Goal: Transaction & Acquisition: Purchase product/service

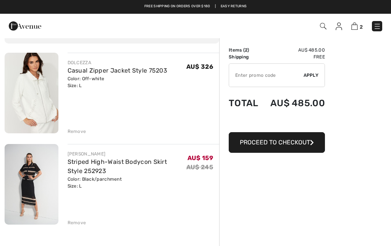
click at [81, 228] on div "DOLCEZZA Casual Zipper Jacket Style 75203 Color: Off-white Size: L Final Sale A…" at bounding box center [112, 234] width 215 height 362
click at [80, 224] on div "Remove" at bounding box center [77, 222] width 19 height 7
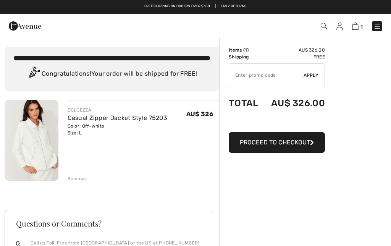
click at [321, 28] on img at bounding box center [324, 26] width 6 height 6
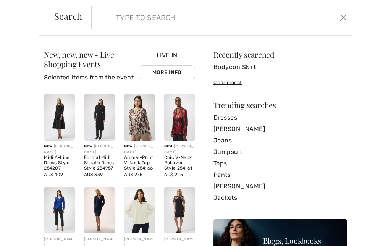
click at [173, 19] on input "search" at bounding box center [195, 17] width 171 height 23
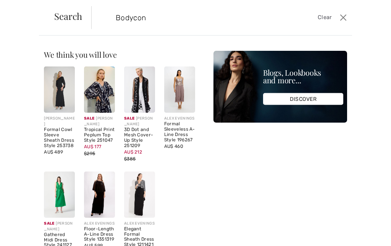
type input "Bodycon"
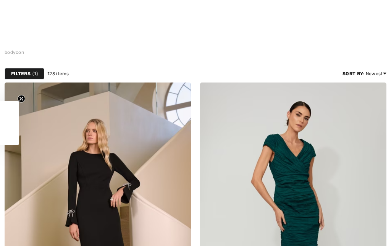
checkbox input "true"
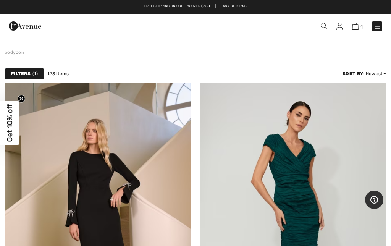
click at [322, 29] on img at bounding box center [324, 26] width 6 height 6
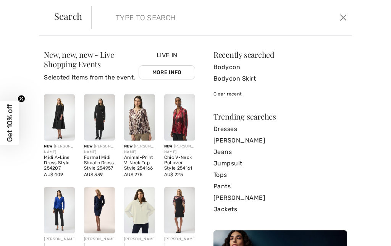
click at [146, 20] on input "search" at bounding box center [195, 17] width 171 height 23
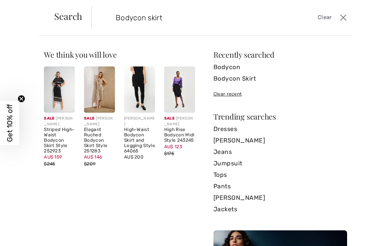
type input "Bodycon skirt"
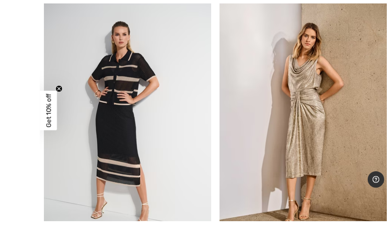
scroll to position [112, 0]
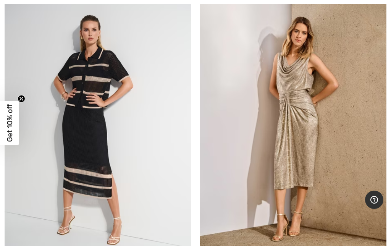
click at [307, 171] on img at bounding box center [293, 124] width 186 height 280
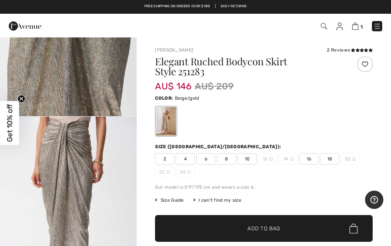
scroll to position [945, 0]
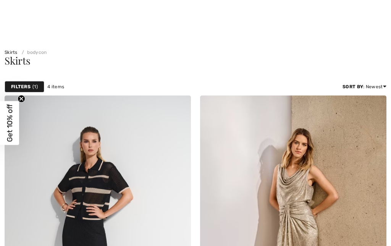
checkbox input "true"
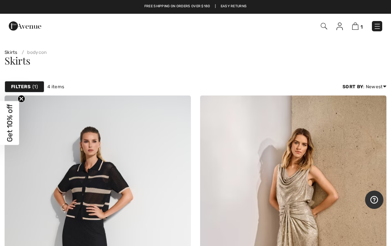
click at [326, 28] on img at bounding box center [324, 26] width 6 height 6
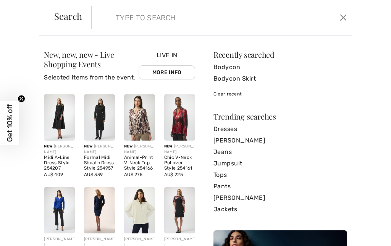
click at [150, 21] on input "search" at bounding box center [195, 17] width 171 height 23
type input "Wine"
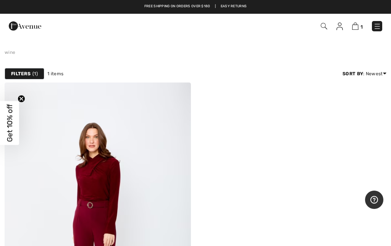
click at [326, 27] on img at bounding box center [324, 26] width 6 height 6
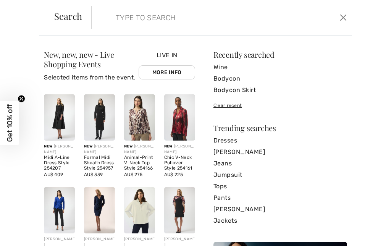
click at [146, 15] on input "search" at bounding box center [195, 17] width 171 height 23
type input "Mustard"
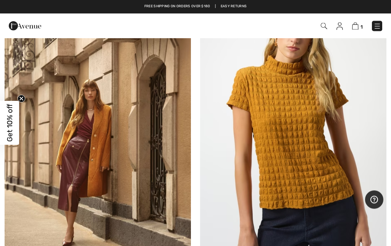
scroll to position [713, 0]
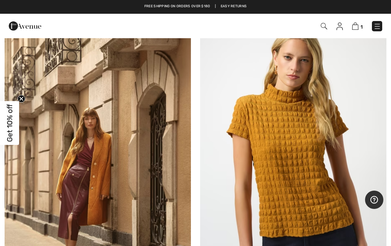
click at [327, 28] on img at bounding box center [324, 26] width 6 height 6
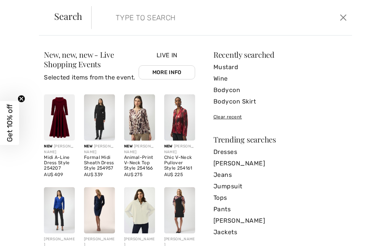
click at [150, 18] on input "search" at bounding box center [195, 17] width 171 height 23
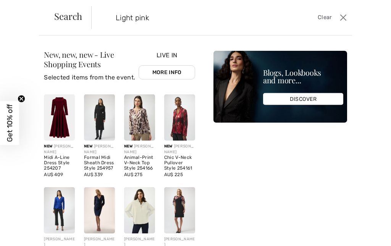
type input "Light pink"
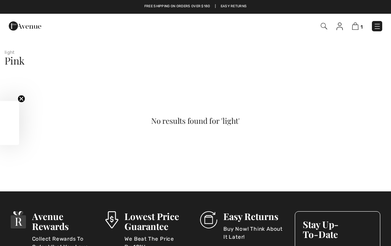
click at [327, 23] on img at bounding box center [324, 26] width 6 height 6
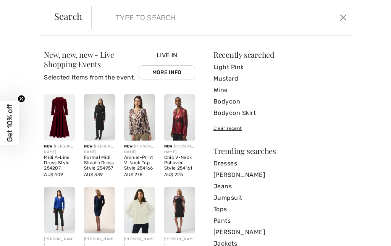
click at [172, 23] on input "search" at bounding box center [195, 17] width 171 height 23
type input "Pink"
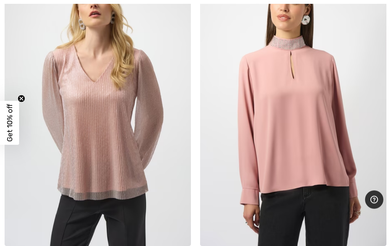
scroll to position [1719, 0]
click at [128, 138] on img at bounding box center [98, 106] width 186 height 280
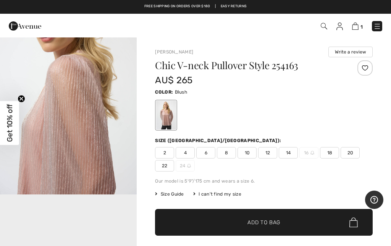
scroll to position [232, 0]
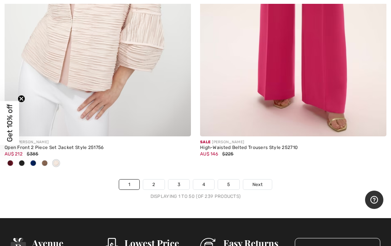
scroll to position [8222, 0]
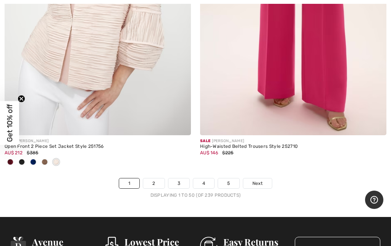
click at [154, 178] on link "2" at bounding box center [153, 183] width 21 height 10
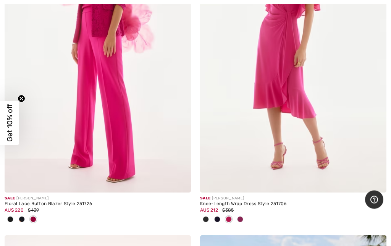
scroll to position [5141, 0]
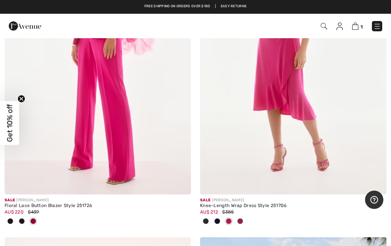
click at [112, 115] on img at bounding box center [98, 55] width 186 height 280
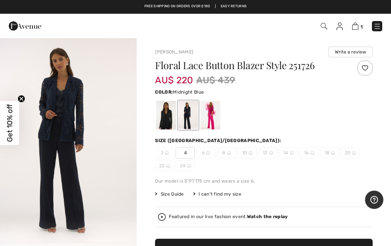
click at [166, 122] on div at bounding box center [166, 115] width 20 height 29
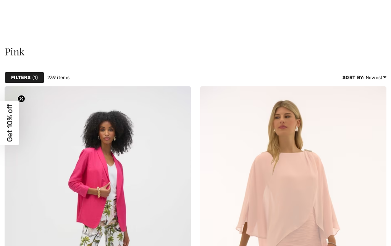
checkbox input "true"
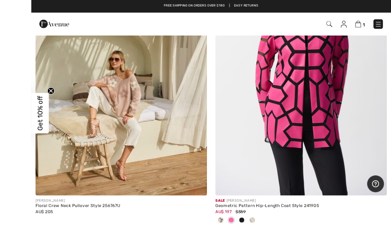
scroll to position [8183, 0]
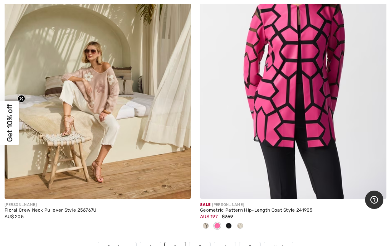
click at [79, 208] on div "Floral Crew Neck Pullover Style 256767U" at bounding box center [98, 210] width 186 height 5
click at [109, 112] on img at bounding box center [98, 59] width 186 height 280
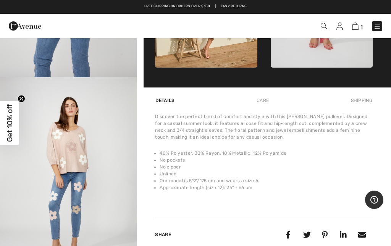
scroll to position [617, 0]
click at [118, 188] on img "5 / 5" at bounding box center [68, 180] width 137 height 206
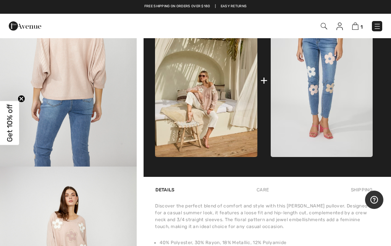
scroll to position [318, 0]
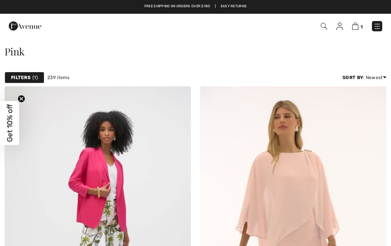
scroll to position [8355, 0]
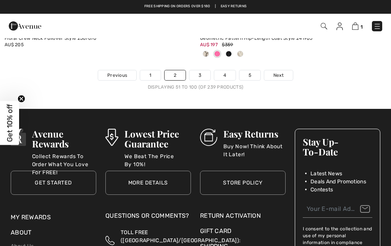
click at [280, 71] on link "Next" at bounding box center [278, 75] width 29 height 10
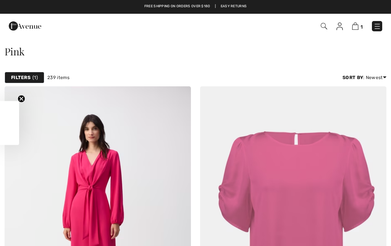
checkbox input "true"
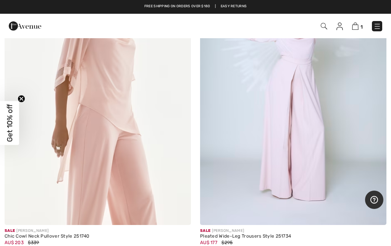
scroll to position [3118, 0]
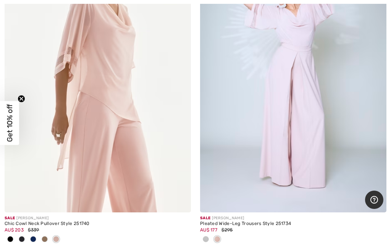
click at [73, 123] on img at bounding box center [98, 73] width 186 height 280
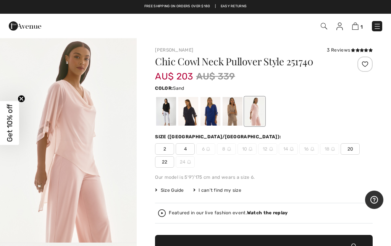
click at [232, 116] on div at bounding box center [233, 111] width 20 height 29
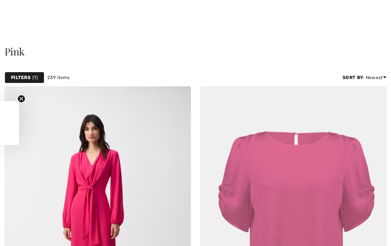
checkbox input "true"
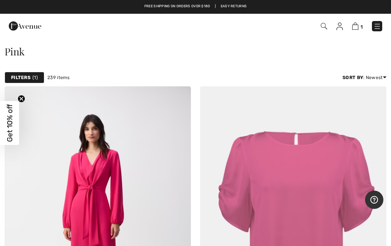
click at [24, 78] on strong "Filters" at bounding box center [20, 77] width 19 height 7
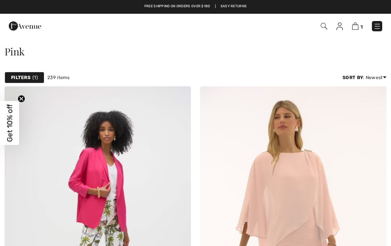
checkbox input "true"
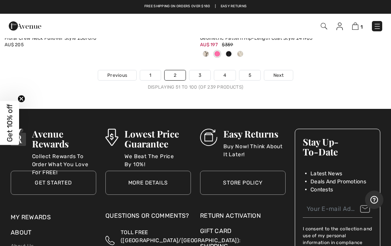
click at [285, 70] on link "Next" at bounding box center [278, 75] width 29 height 10
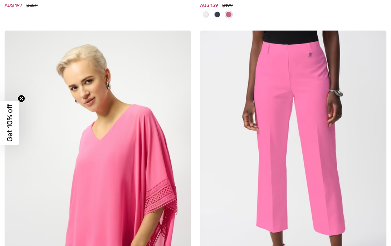
checkbox input "true"
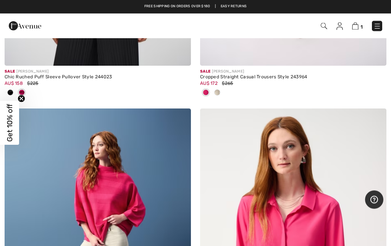
scroll to position [5567, 0]
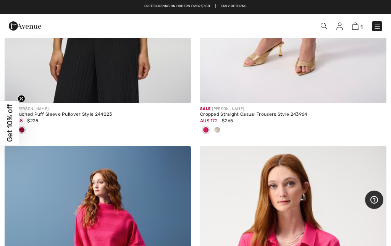
click at [327, 28] on img at bounding box center [324, 26] width 6 height 6
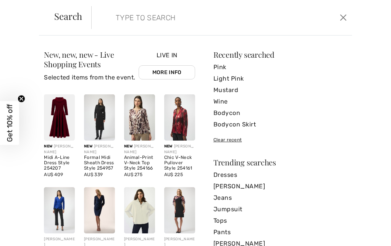
click at [160, 18] on input "search" at bounding box center [195, 17] width 171 height 23
type input "Silk blouse"
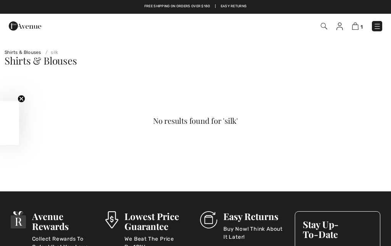
click at [325, 29] on img at bounding box center [324, 26] width 6 height 6
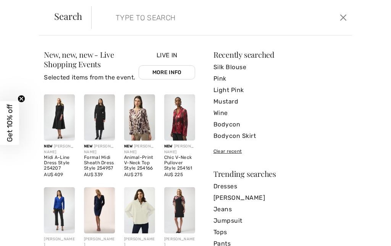
click at [144, 17] on input "search" at bounding box center [195, 17] width 171 height 23
type input "Silk top"
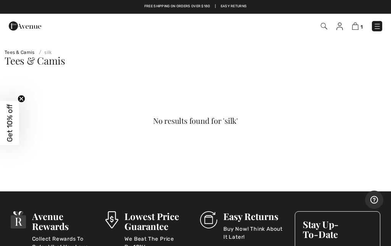
click at [324, 29] on img at bounding box center [324, 26] width 6 height 6
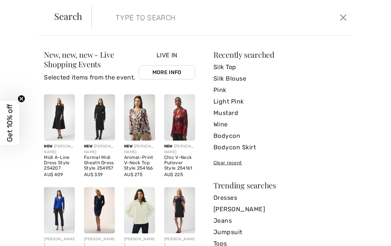
click at [148, 15] on input "search" at bounding box center [195, 17] width 171 height 23
type input "Cowl neck"
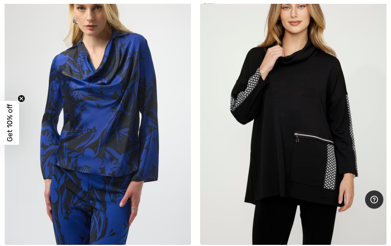
scroll to position [1396, 0]
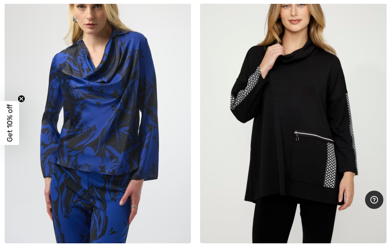
click at [313, 181] on img at bounding box center [293, 104] width 186 height 280
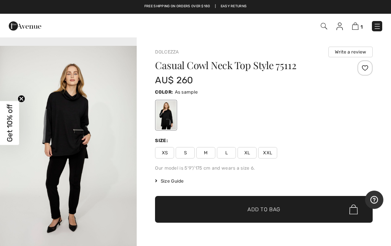
scroll to position [650, 0]
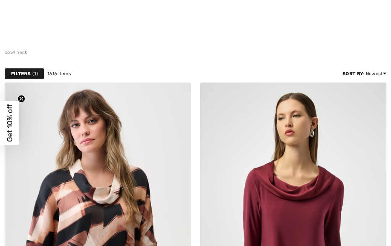
checkbox input "true"
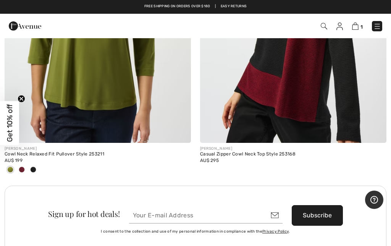
scroll to position [3730, 0]
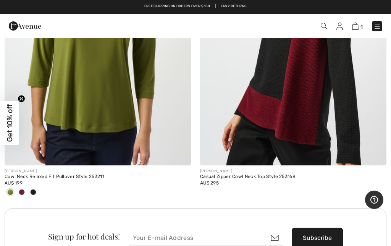
click at [303, 96] on img at bounding box center [293, 26] width 186 height 280
click at [322, 126] on img at bounding box center [293, 26] width 186 height 280
click at [290, 180] on div "AU$ 295" at bounding box center [293, 183] width 186 height 7
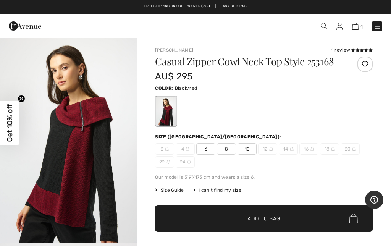
click at [327, 28] on img at bounding box center [324, 26] width 6 height 6
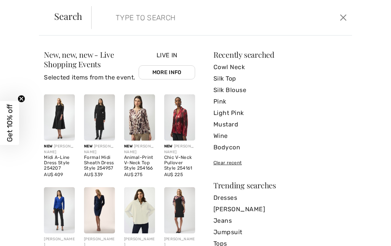
click at [182, 20] on input "search" at bounding box center [195, 17] width 171 height 23
type input "V neck"
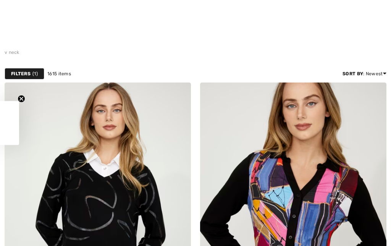
checkbox input "true"
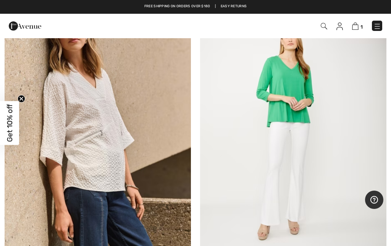
scroll to position [1349, 0]
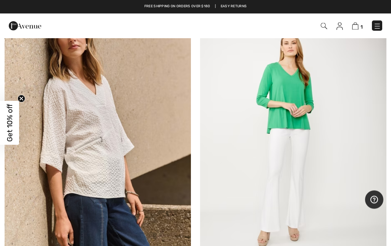
click at [96, 175] on img at bounding box center [98, 138] width 186 height 280
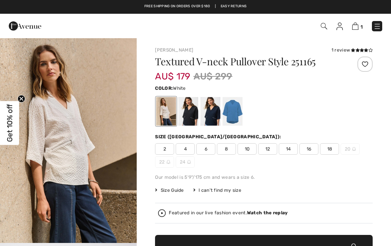
checkbox input "true"
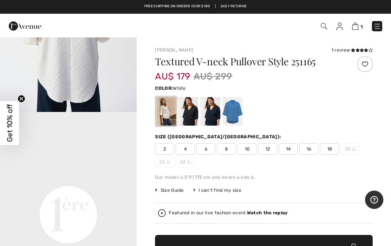
scroll to position [333, 0]
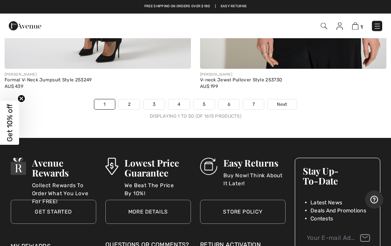
scroll to position [8246, 0]
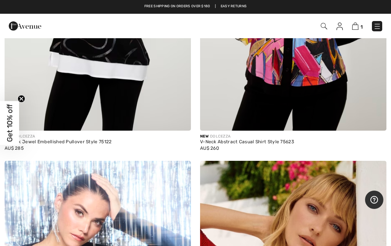
scroll to position [0, 0]
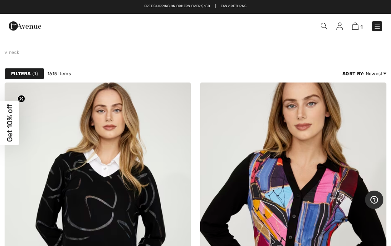
click at [327, 26] on img at bounding box center [324, 26] width 6 height 6
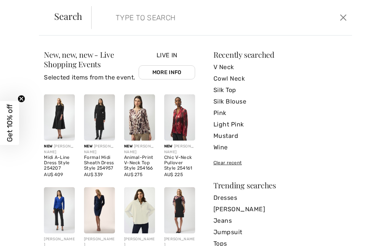
click at [154, 18] on input "search" at bounding box center [195, 17] width 171 height 23
type input "V neck top"
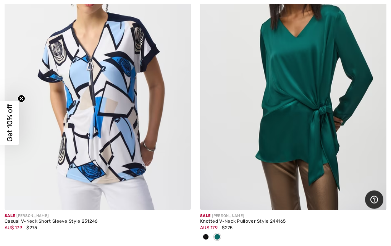
scroll to position [2769, 0]
click at [322, 122] on img at bounding box center [293, 70] width 186 height 280
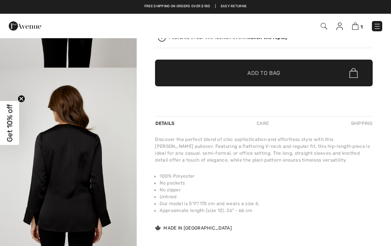
checkbox input "true"
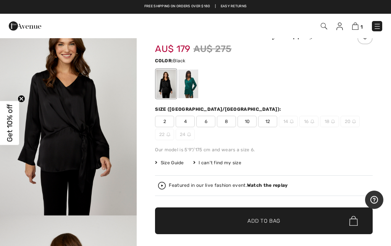
scroll to position [20, 0]
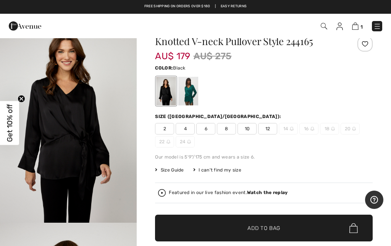
click at [190, 94] on div at bounding box center [188, 91] width 20 height 29
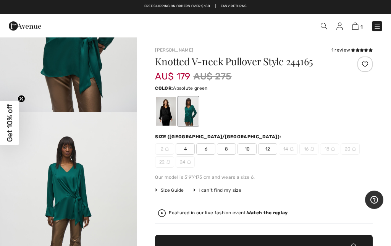
scroll to position [130, 0]
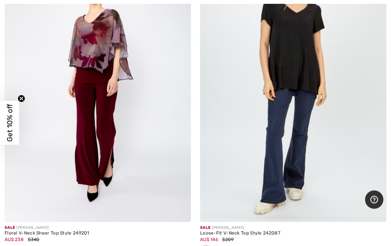
scroll to position [3100, 0]
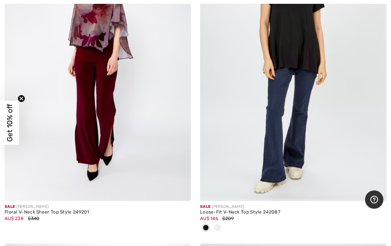
click at [84, 211] on div "Floral V-Neck Sheer Top Style 249201" at bounding box center [98, 212] width 186 height 5
click at [116, 118] on img at bounding box center [98, 62] width 186 height 280
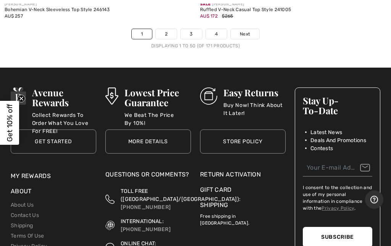
scroll to position [8342, 0]
click at [244, 31] on span "Next" at bounding box center [245, 34] width 10 height 7
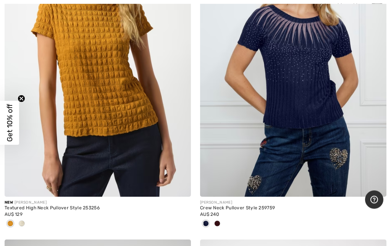
scroll to position [1121, 0]
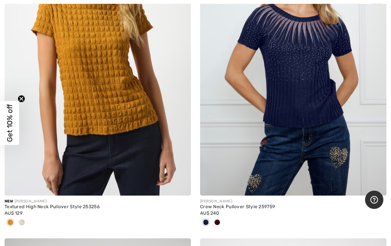
click at [48, 210] on div "AU$ 129" at bounding box center [98, 213] width 186 height 7
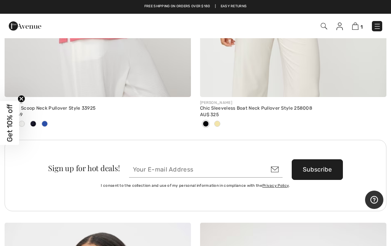
scroll to position [3852, 0]
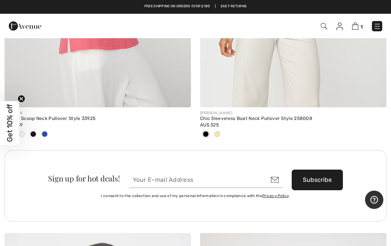
click at [321, 29] on img at bounding box center [324, 26] width 6 height 6
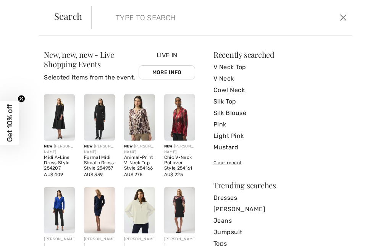
click at [157, 14] on input "search" at bounding box center [195, 17] width 171 height 23
type input "V neck tunic"
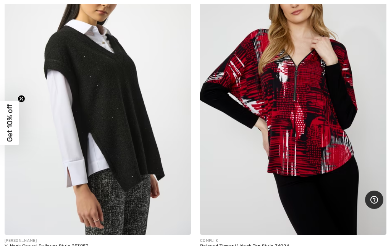
click at [312, 152] on img at bounding box center [293, 95] width 186 height 280
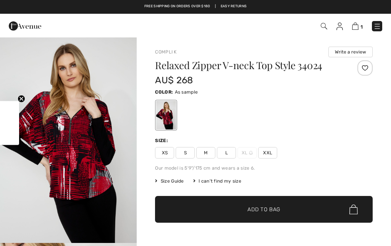
checkbox input "true"
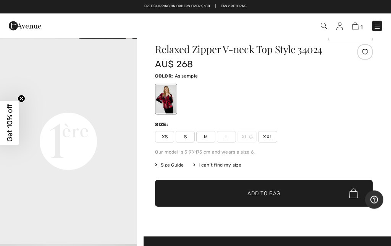
scroll to position [12, 0]
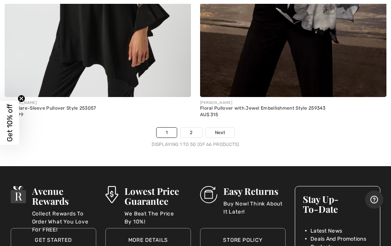
scroll to position [8253, 0]
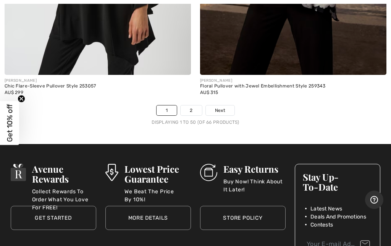
click at [225, 107] on span "Next" at bounding box center [220, 110] width 10 height 7
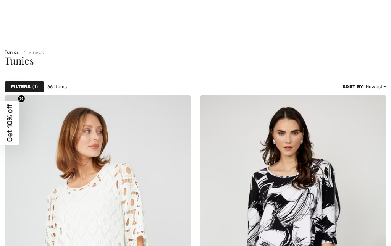
checkbox input "true"
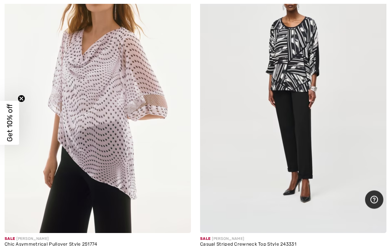
scroll to position [774, 0]
click at [121, 202] on img at bounding box center [98, 93] width 186 height 280
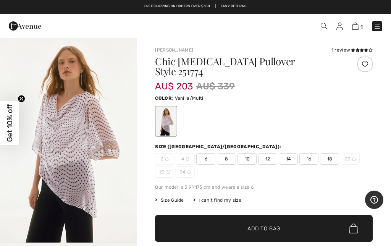
click at [175, 197] on span "Size Guide" at bounding box center [169, 200] width 29 height 7
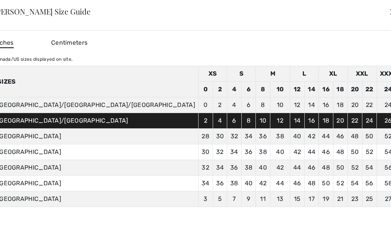
click at [389, 8] on div "✕" at bounding box center [393, 11] width 8 height 16
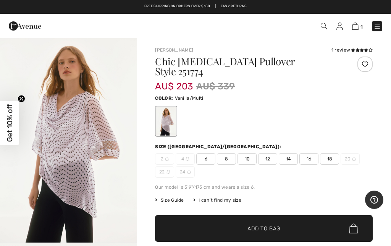
click at [253, 153] on span "10" at bounding box center [247, 158] width 19 height 11
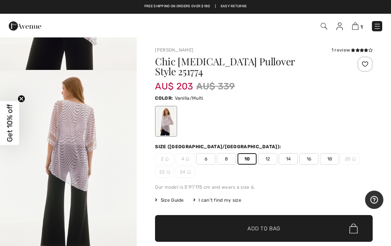
scroll to position [177, 0]
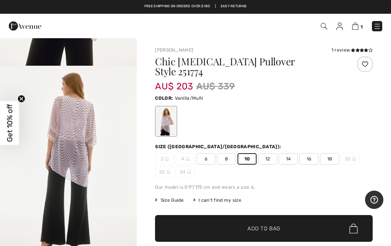
click at [270, 153] on span "12" at bounding box center [267, 158] width 19 height 11
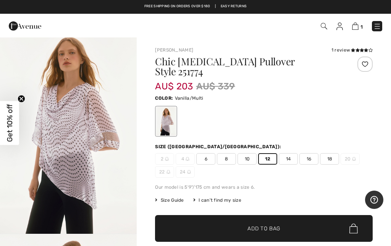
scroll to position [0, 0]
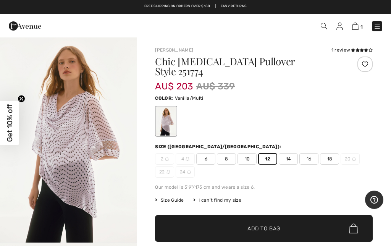
click at [116, 190] on img "1 / 5" at bounding box center [68, 139] width 137 height 205
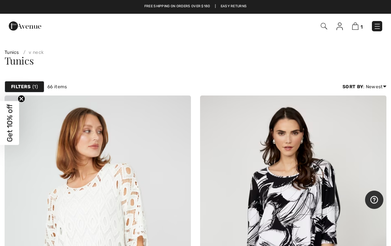
click at [327, 29] on img at bounding box center [324, 26] width 6 height 6
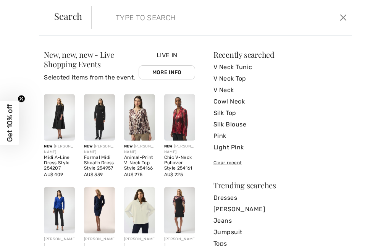
click at [146, 19] on input "search" at bounding box center [195, 17] width 171 height 23
type input "Red"
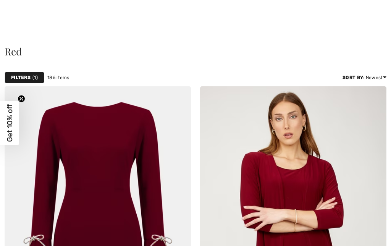
checkbox input "true"
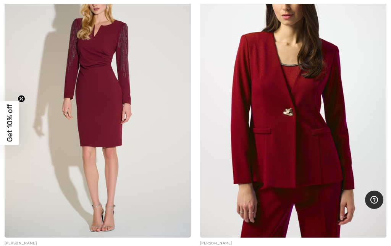
scroll to position [6090, 0]
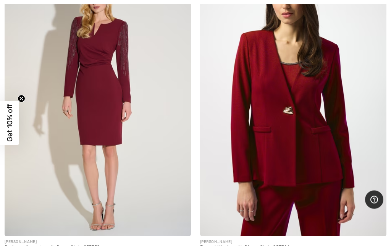
click at [303, 126] on img at bounding box center [293, 97] width 186 height 280
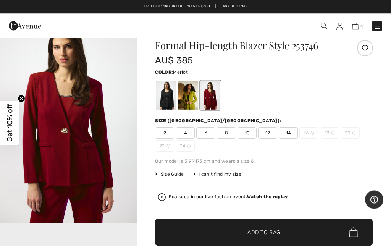
scroll to position [19, 0]
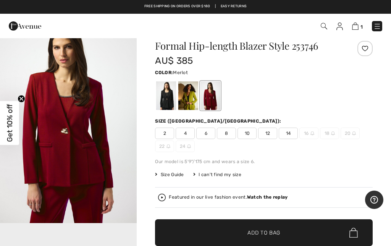
click at [165, 198] on img at bounding box center [162, 198] width 8 height 8
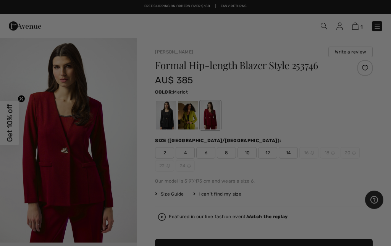
scroll to position [0, 0]
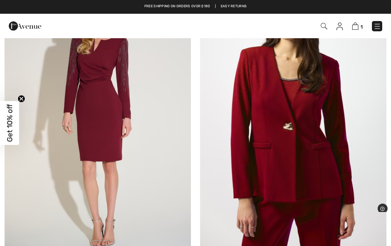
click at [308, 136] on img at bounding box center [293, 112] width 186 height 280
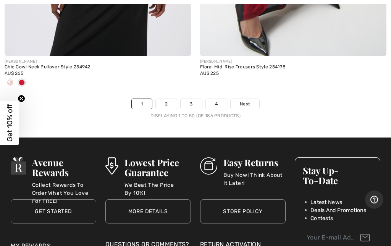
scroll to position [8283, 0]
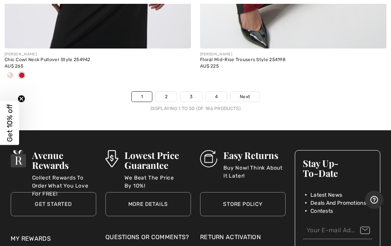
click at [252, 93] on link "Next" at bounding box center [245, 97] width 29 height 10
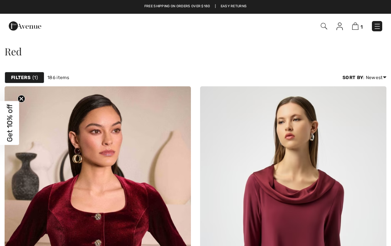
checkbox input "true"
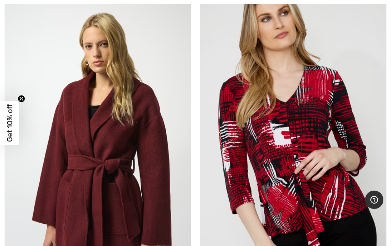
scroll to position [2727, 0]
click at [330, 157] on img at bounding box center [293, 142] width 186 height 280
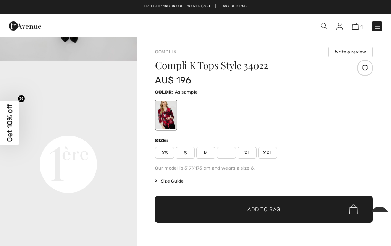
scroll to position [428, 0]
click at [109, 130] on video "Your browser does not support the video tag." at bounding box center [68, 96] width 137 height 68
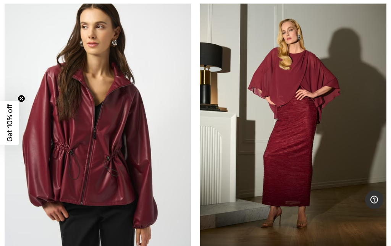
scroll to position [4766, 0]
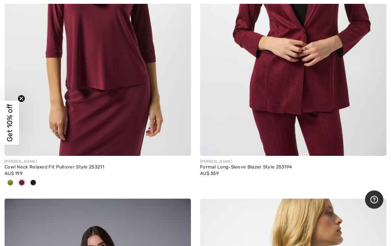
scroll to position [7217, 0]
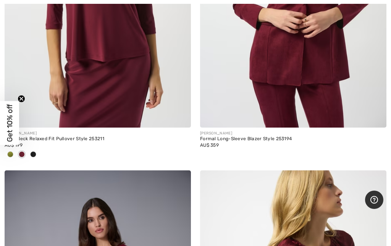
click at [92, 136] on div "Cowl Neck Relaxed Fit Pullover Style 253211" at bounding box center [98, 138] width 186 height 5
click at [97, 136] on div "Cowl Neck Relaxed Fit Pullover Style 253211" at bounding box center [98, 138] width 186 height 5
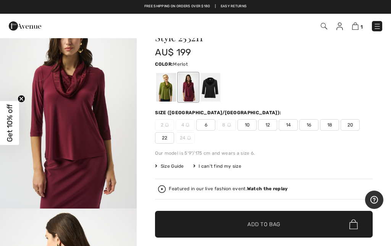
scroll to position [44, 0]
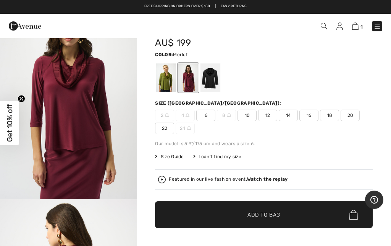
click at [176, 160] on span "Size Guide" at bounding box center [169, 156] width 29 height 7
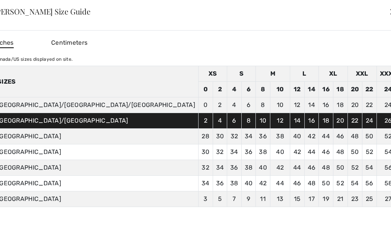
click at [389, 13] on div "✕" at bounding box center [393, 11] width 8 height 16
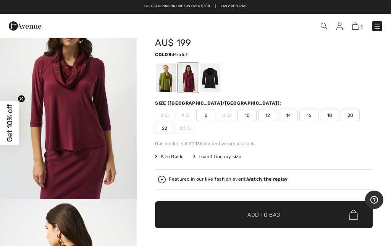
click at [249, 118] on span "10" at bounding box center [247, 115] width 19 height 11
click at [265, 215] on span "Add to Bag" at bounding box center [264, 215] width 33 height 8
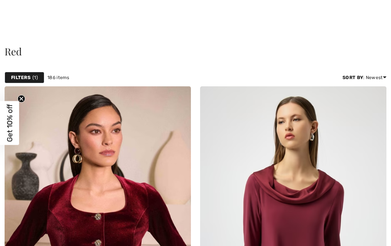
checkbox input "true"
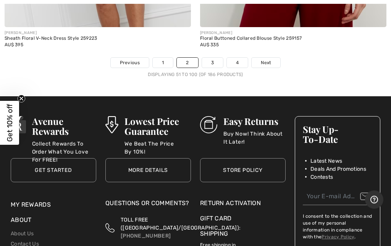
scroll to position [8355, 0]
click at [267, 59] on link "Next" at bounding box center [266, 63] width 29 height 10
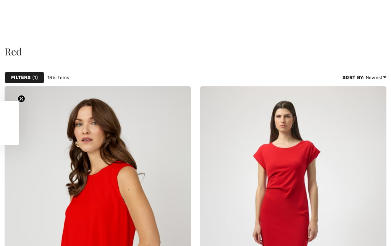
checkbox input "true"
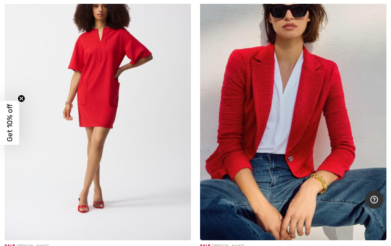
scroll to position [6137, 0]
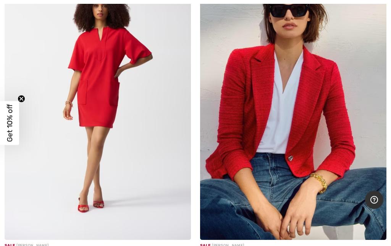
click at [311, 163] on img at bounding box center [293, 100] width 186 height 280
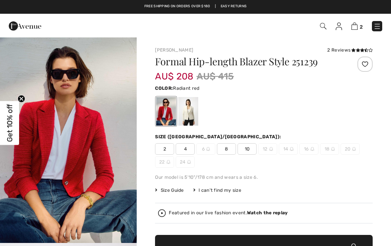
checkbox input "true"
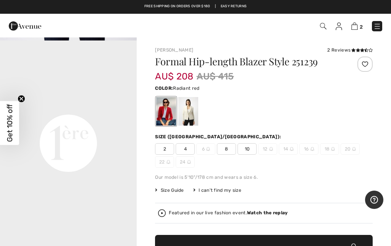
scroll to position [424, 0]
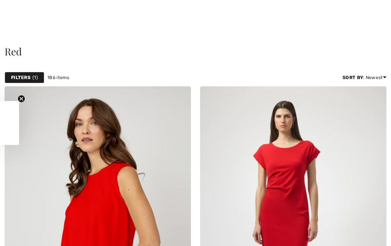
checkbox input "true"
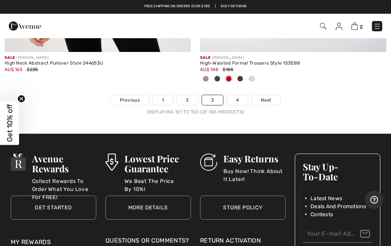
scroll to position [8277, 0]
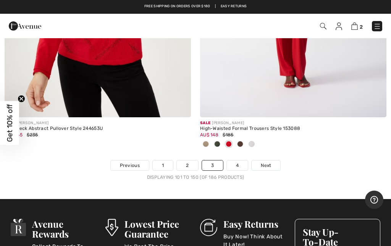
click at [267, 162] on span "Next" at bounding box center [266, 165] width 10 height 7
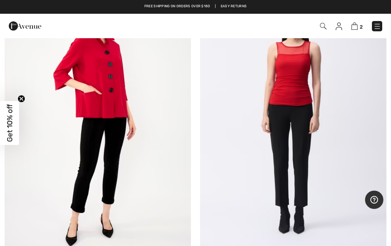
scroll to position [1703, 0]
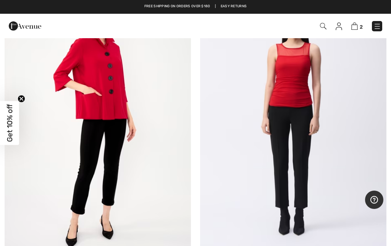
click at [100, 154] on img at bounding box center [98, 123] width 186 height 280
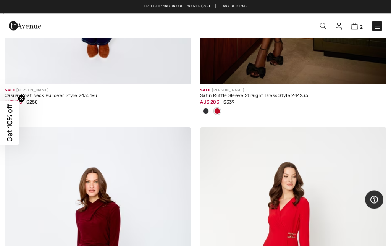
scroll to position [3221, 0]
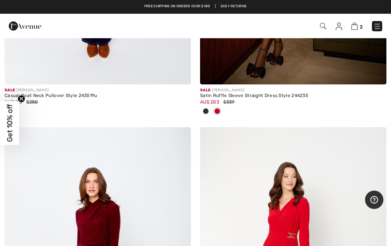
click at [326, 26] on img at bounding box center [323, 26] width 6 height 6
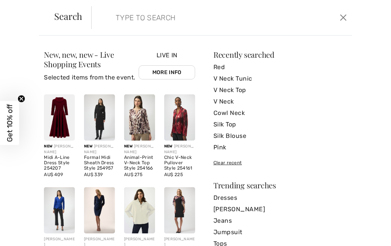
click at [139, 13] on input "search" at bounding box center [195, 17] width 171 height 23
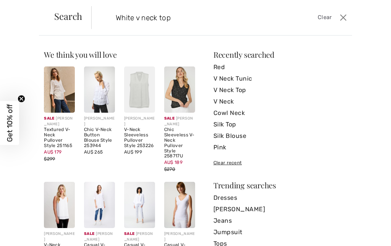
type input "White v neck top"
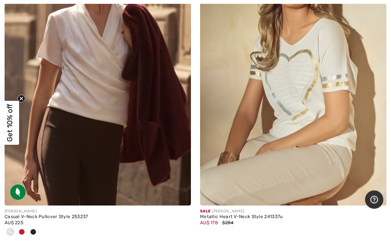
scroll to position [821, 0]
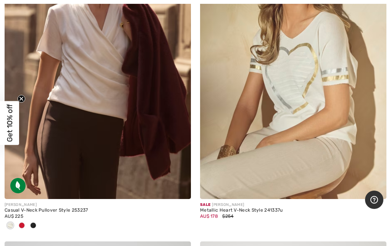
click at [46, 208] on div "Casual V-Neck Pullover Style 253237" at bounding box center [98, 210] width 186 height 5
click at [50, 208] on div "Casual V-Neck Pullover Style 253237" at bounding box center [98, 210] width 186 height 5
click at [66, 206] on div "[PERSON_NAME]" at bounding box center [98, 205] width 186 height 6
click at [9, 215] on span "AU$ 225" at bounding box center [14, 216] width 19 height 5
click at [14, 210] on div "Casual V-Neck Pullover Style 253237" at bounding box center [98, 210] width 186 height 5
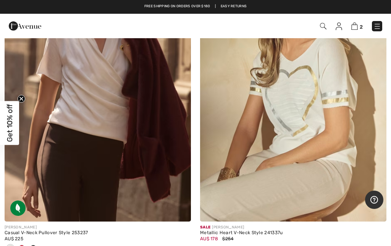
scroll to position [795, 0]
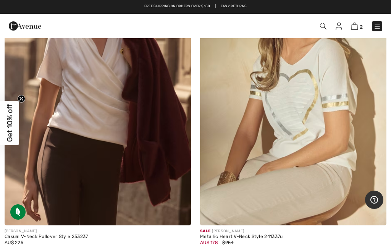
click at [132, 126] on img at bounding box center [98, 86] width 186 height 280
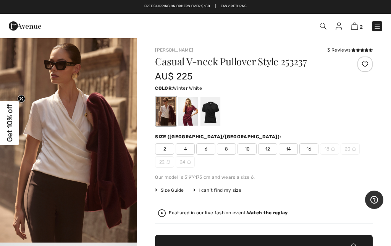
click at [248, 150] on span "10" at bounding box center [247, 148] width 19 height 11
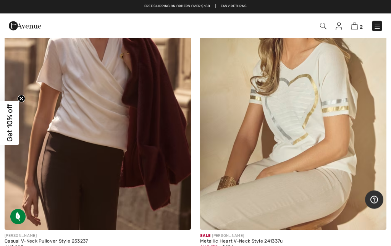
scroll to position [781, 0]
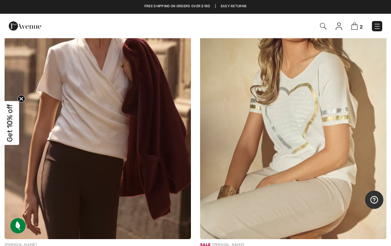
click at [322, 25] on img at bounding box center [323, 26] width 6 height 6
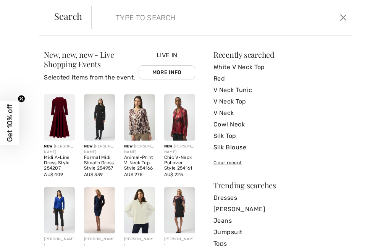
click at [136, 18] on input "search" at bounding box center [195, 17] width 171 height 23
type input "Stripe"
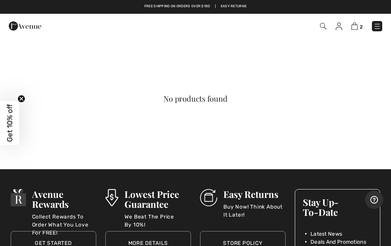
click at [325, 29] on img at bounding box center [323, 26] width 6 height 6
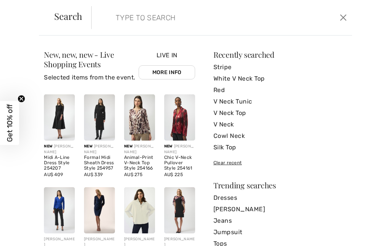
click at [136, 20] on input "search" at bounding box center [195, 17] width 171 height 23
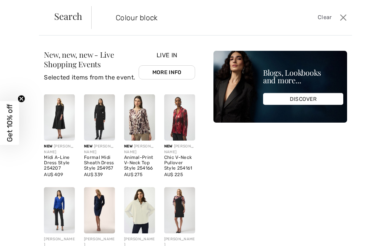
type input "Colour block"
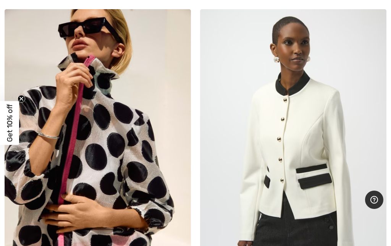
scroll to position [1651, 0]
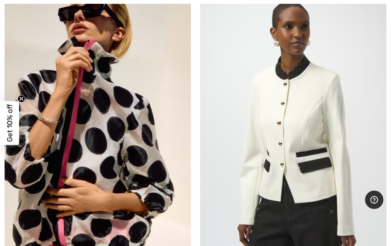
click at [137, 162] on img at bounding box center [98, 133] width 186 height 280
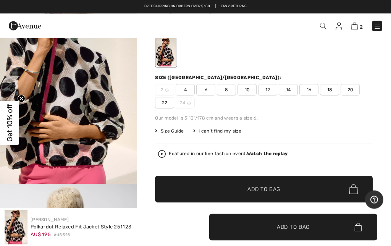
scroll to position [58, 0]
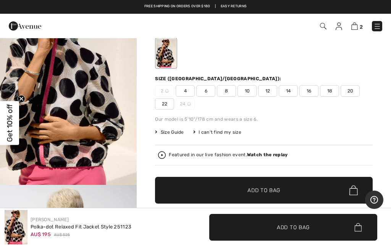
click at [165, 157] on img at bounding box center [162, 155] width 8 height 8
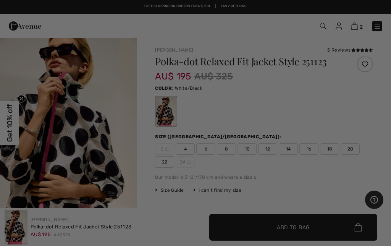
scroll to position [0, 0]
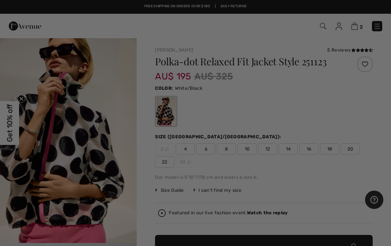
checkbox input "true"
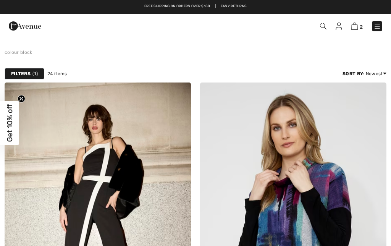
scroll to position [1682, 0]
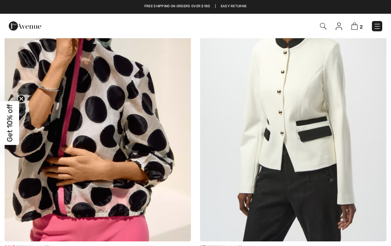
checkbox input "true"
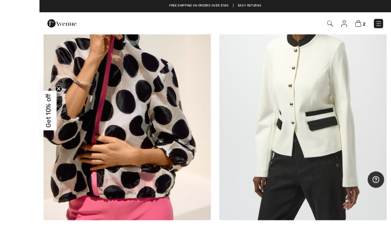
scroll to position [1742, 0]
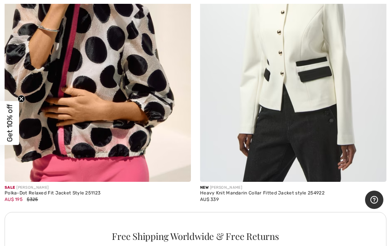
click at [116, 117] on img at bounding box center [98, 42] width 186 height 280
click at [88, 196] on div "AU$ 195 $325" at bounding box center [98, 199] width 186 height 7
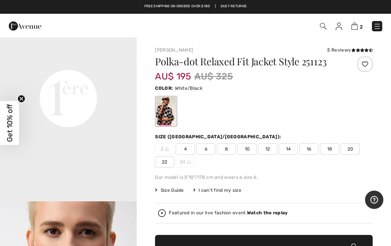
scroll to position [454, 0]
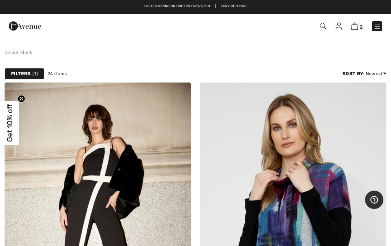
click at [324, 28] on img at bounding box center [323, 26] width 6 height 6
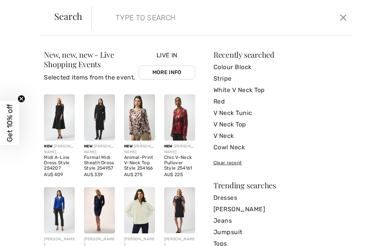
click at [160, 21] on input "search" at bounding box center [195, 17] width 171 height 23
click at [137, 16] on input "search" at bounding box center [195, 17] width 171 height 23
type input "Brown"
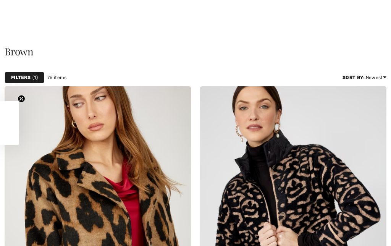
checkbox input "true"
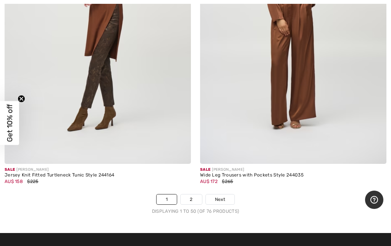
scroll to position [8090, 0]
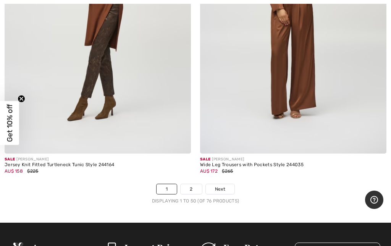
click at [190, 184] on link "2" at bounding box center [191, 189] width 21 height 10
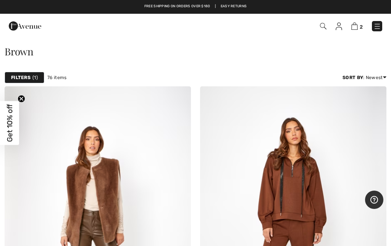
click at [326, 29] on img at bounding box center [323, 26] width 6 height 6
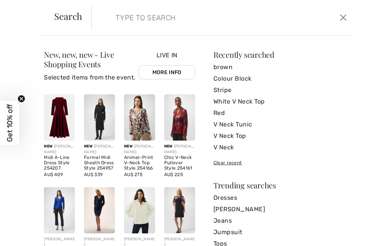
click at [137, 14] on input "search" at bounding box center [195, 17] width 171 height 23
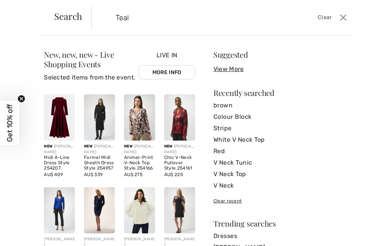
type input "Teal"
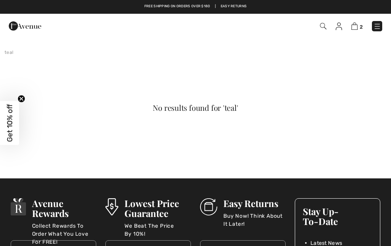
click at [357, 28] on img at bounding box center [355, 26] width 6 height 7
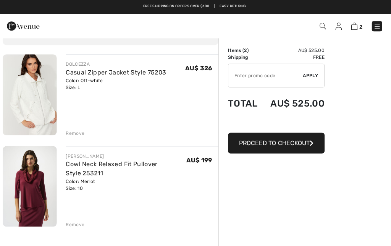
scroll to position [41, 0]
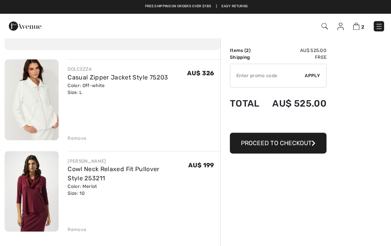
click at [78, 225] on div "Remove" at bounding box center [144, 228] width 152 height 8
click at [72, 225] on div "Remove" at bounding box center [77, 228] width 19 height 7
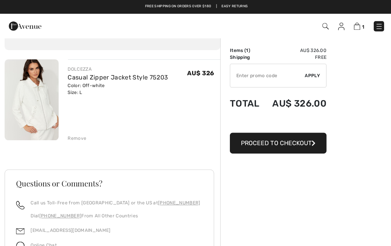
scroll to position [0, 0]
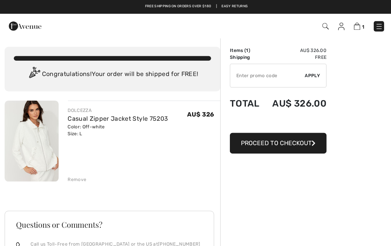
click at [323, 25] on img at bounding box center [324, 26] width 6 height 6
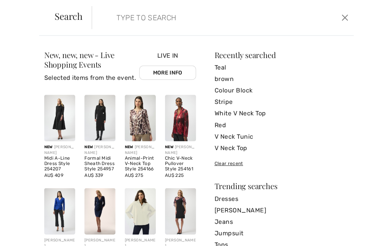
click at [167, 18] on input "search" at bounding box center [195, 17] width 171 height 23
type input "Zipper"
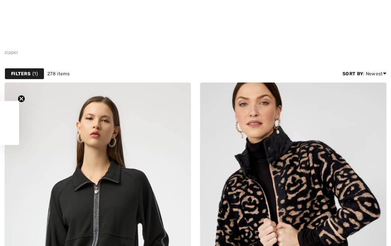
checkbox input "true"
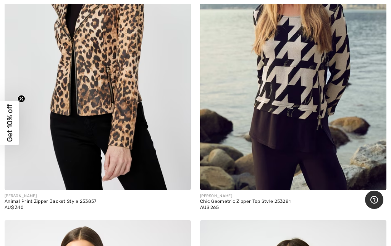
scroll to position [4109, 0]
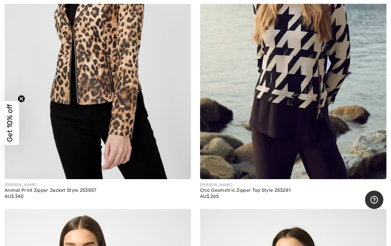
click at [309, 92] on img at bounding box center [293, 40] width 186 height 280
click at [291, 170] on img at bounding box center [293, 40] width 186 height 280
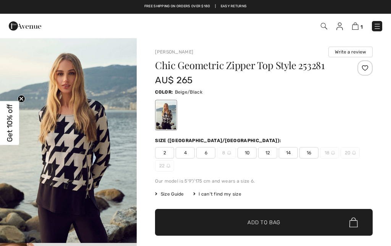
checkbox input "true"
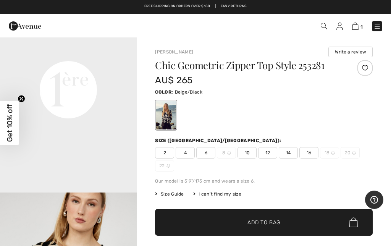
scroll to position [463, 0]
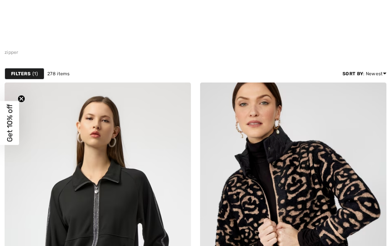
checkbox input "true"
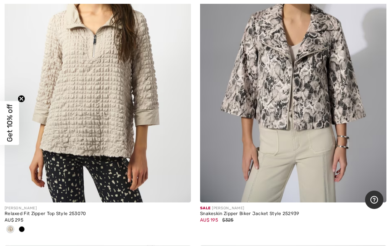
scroll to position [5342, 0]
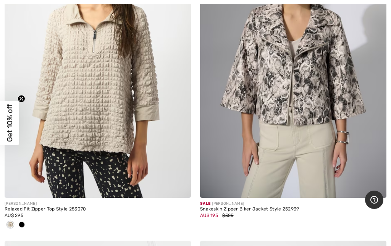
click at [77, 207] on div "Relaxed Fit Zipper Top Style 253070" at bounding box center [98, 209] width 186 height 5
click at [79, 207] on div "Relaxed Fit Zipper Top Style 253070" at bounding box center [98, 209] width 186 height 5
click at [43, 207] on div "Relaxed Fit Zipper Top Style 253070" at bounding box center [98, 209] width 186 height 5
click at [115, 131] on img at bounding box center [98, 58] width 186 height 280
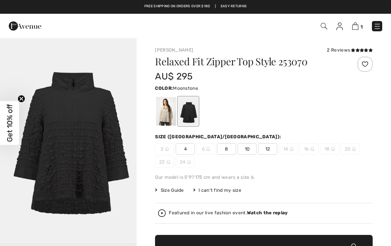
checkbox input "true"
click at [166, 114] on div at bounding box center [166, 111] width 20 height 29
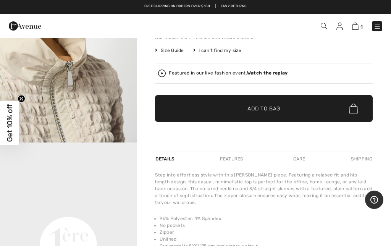
scroll to position [134, 0]
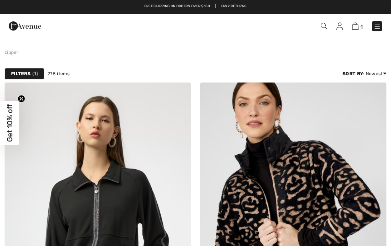
checkbox input "true"
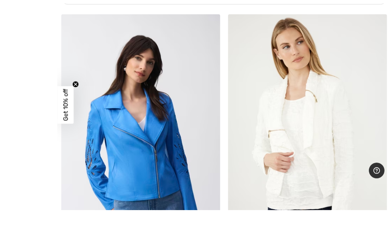
scroll to position [7968, 0]
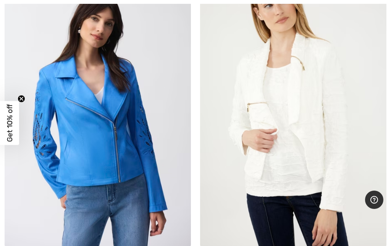
click at [296, 131] on img at bounding box center [293, 107] width 186 height 280
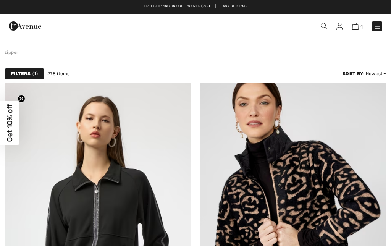
checkbox input "true"
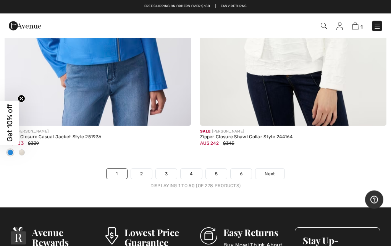
scroll to position [8088, 0]
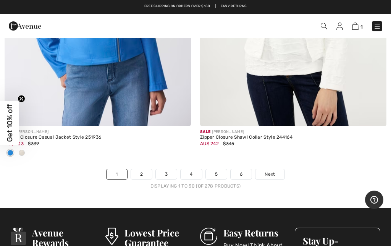
click at [141, 169] on link "2" at bounding box center [141, 174] width 21 height 10
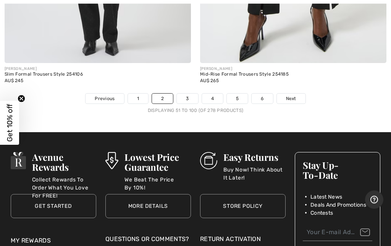
scroll to position [8126, 0]
click at [294, 95] on span "Next" at bounding box center [291, 98] width 10 height 7
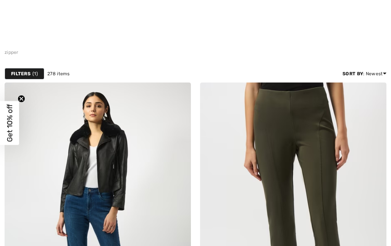
checkbox input "true"
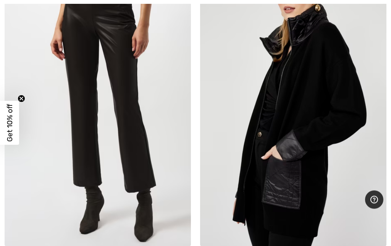
scroll to position [3662, 0]
click at [316, 174] on img at bounding box center [293, 107] width 186 height 280
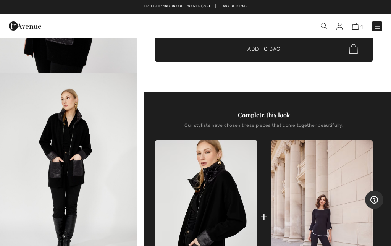
checkbox input "true"
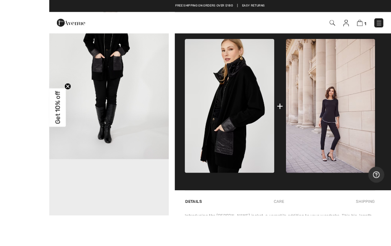
scroll to position [303, 0]
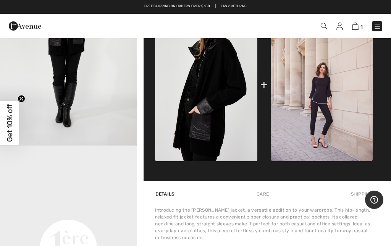
click at [330, 107] on img at bounding box center [322, 84] width 102 height 153
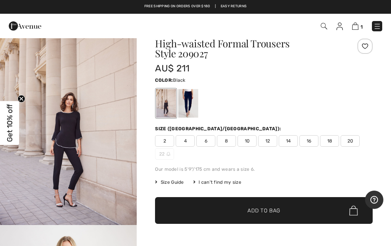
scroll to position [16, 0]
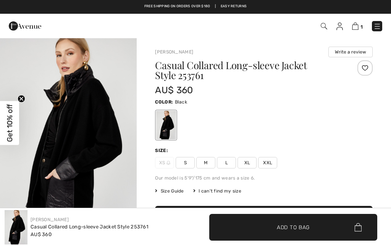
checkbox input "true"
click at [227, 157] on span "L" at bounding box center [226, 162] width 19 height 11
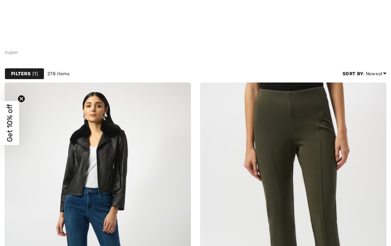
checkbox input "true"
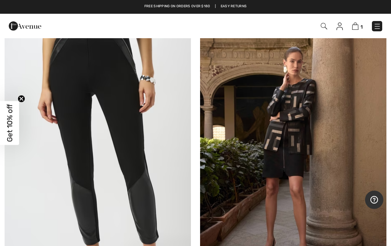
scroll to position [6257, 0]
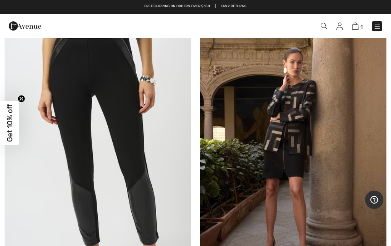
click at [310, 126] on img at bounding box center [293, 161] width 186 height 280
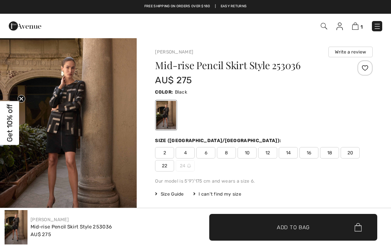
checkbox input "true"
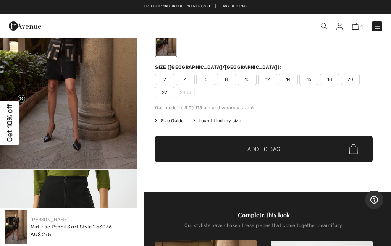
scroll to position [68, 0]
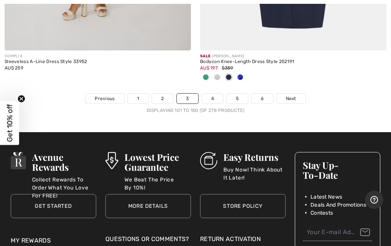
scroll to position [8174, 0]
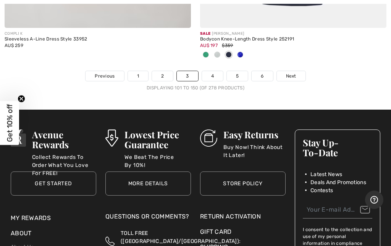
click at [283, 72] on link "Next" at bounding box center [291, 76] width 29 height 10
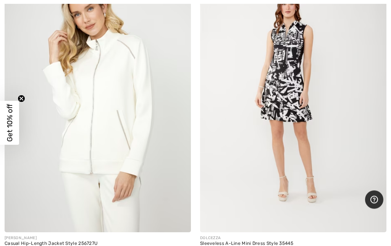
scroll to position [4056, 0]
click at [91, 241] on div "Casual Hip-Length Jacket Style 256727U" at bounding box center [98, 243] width 186 height 5
click at [123, 170] on img at bounding box center [98, 93] width 186 height 280
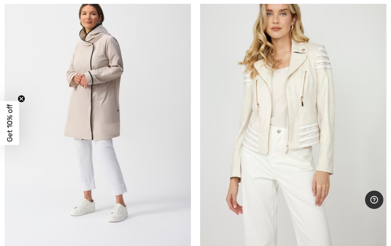
scroll to position [6608, 0]
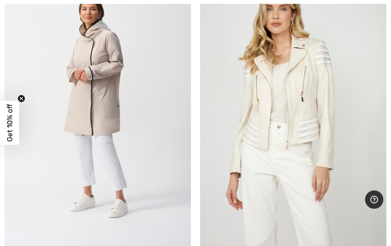
click at [319, 154] on img at bounding box center [293, 107] width 186 height 280
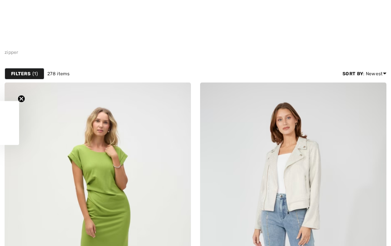
checkbox input "true"
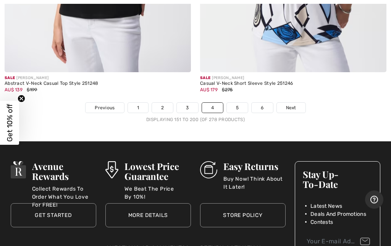
scroll to position [8104, 0]
click at [287, 104] on link "Next" at bounding box center [291, 108] width 29 height 10
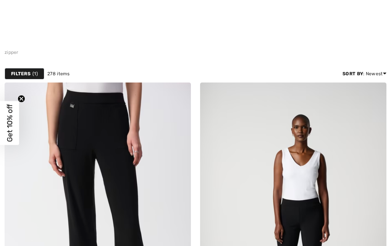
checkbox input "true"
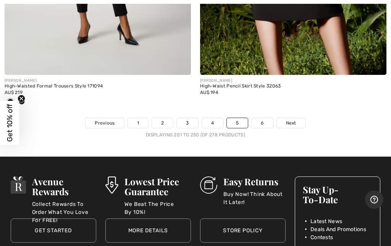
scroll to position [8127, 0]
click at [262, 118] on link "6" at bounding box center [262, 123] width 21 height 10
